Goal: Check status

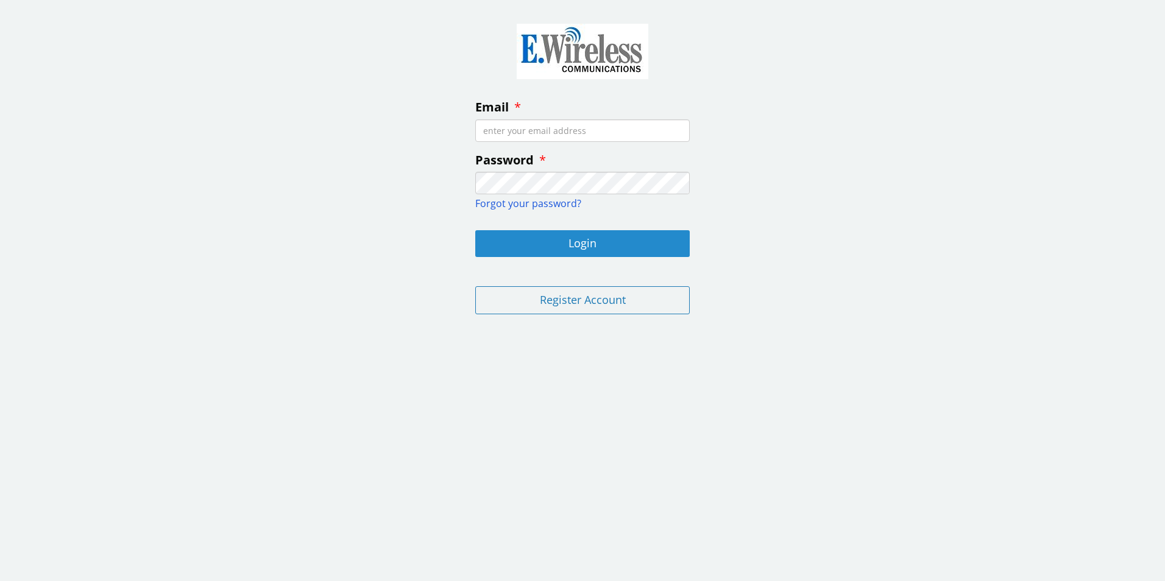
type input "[PERSON_NAME][EMAIL_ADDRESS][PERSON_NAME][DOMAIN_NAME]"
click at [553, 249] on button "Login" at bounding box center [582, 243] width 215 height 27
type input "[PERSON_NAME][EMAIL_ADDRESS][PERSON_NAME][DOMAIN_NAME]"
click at [614, 249] on button "Login" at bounding box center [582, 243] width 215 height 27
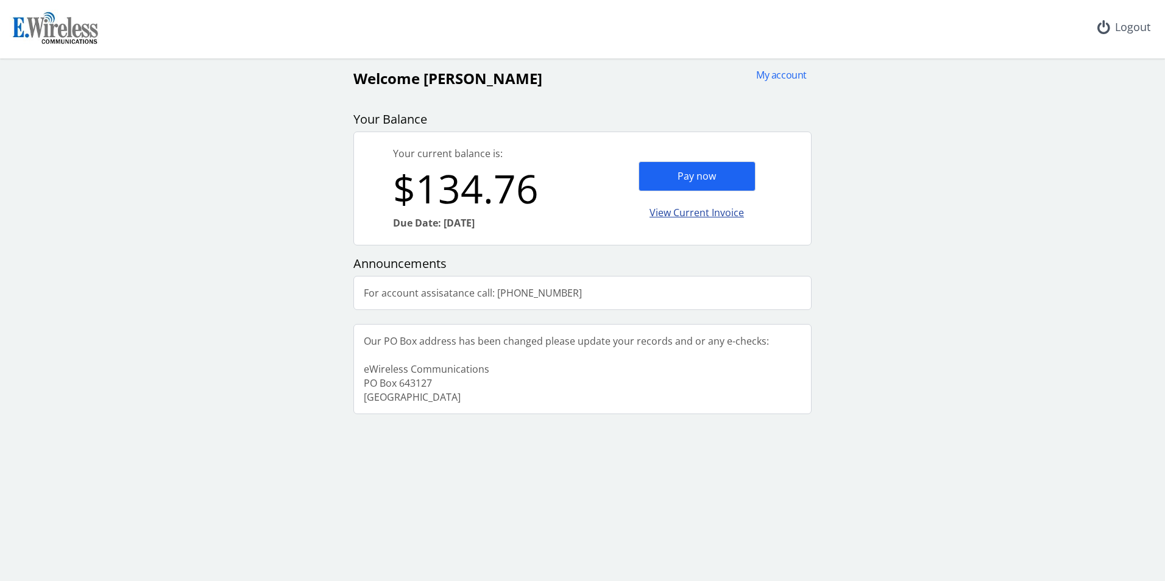
click at [695, 213] on div "View Current Invoice" at bounding box center [697, 213] width 117 height 29
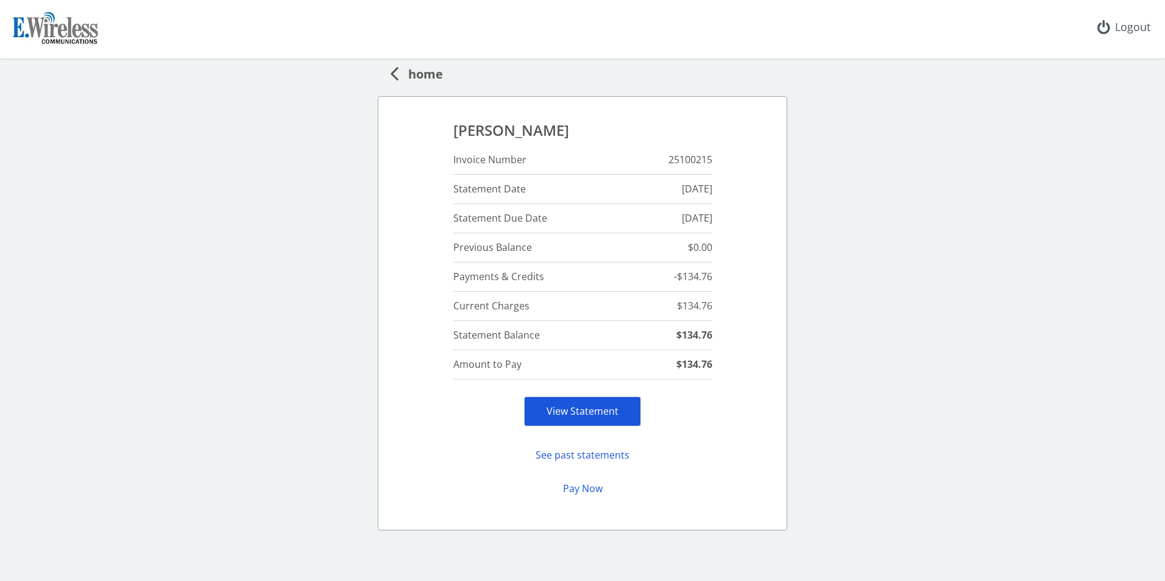
click at [569, 417] on link "View Statement" at bounding box center [583, 411] width 72 height 13
